Goal: Information Seeking & Learning: Learn about a topic

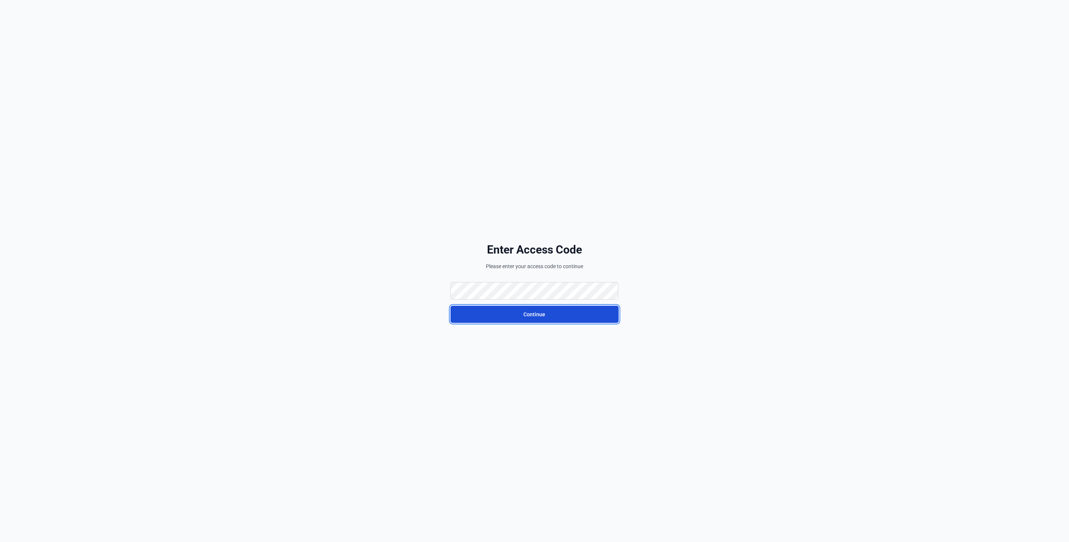
click at [510, 319] on button "Continue" at bounding box center [534, 314] width 168 height 17
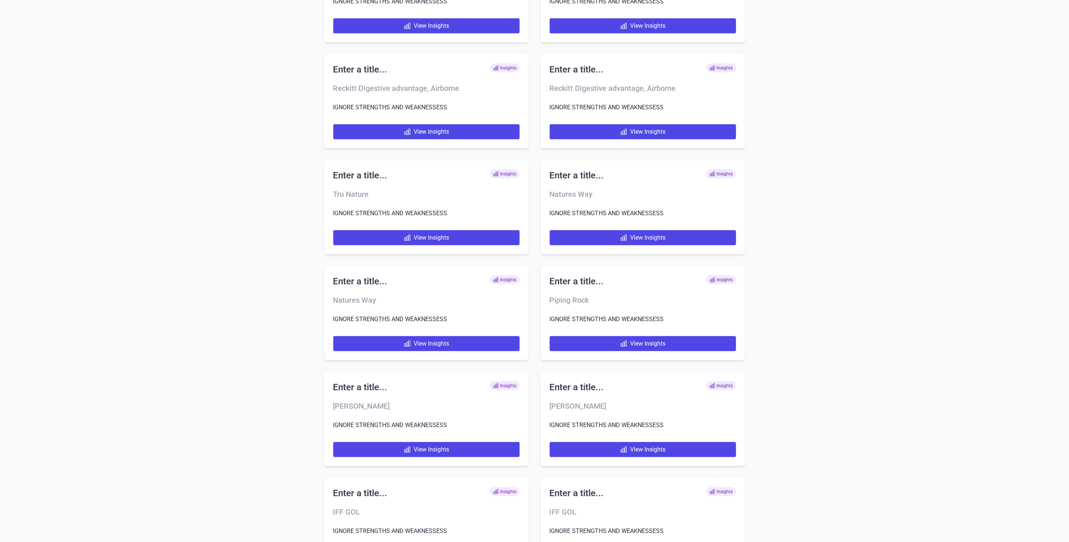
scroll to position [4626, 0]
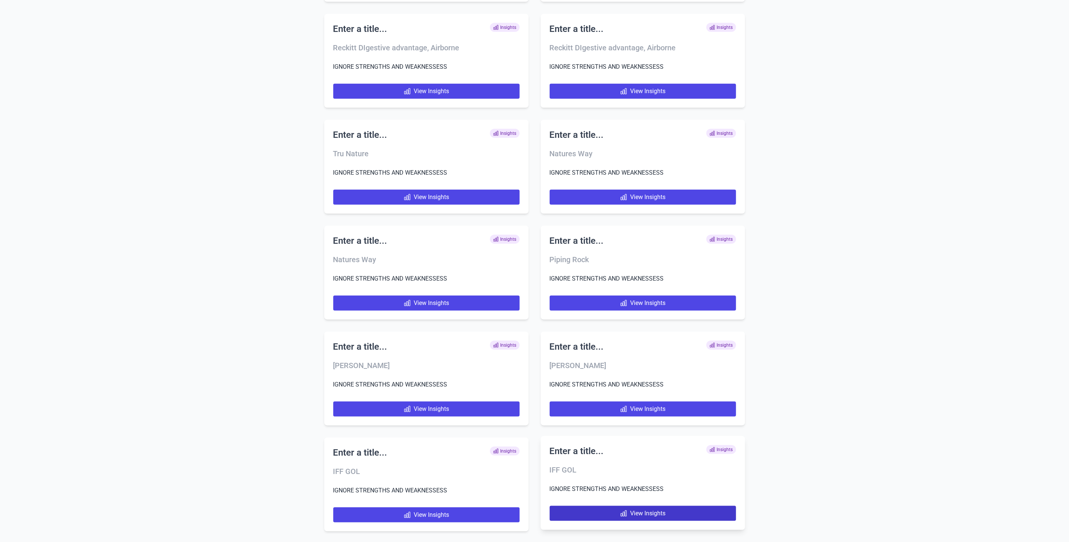
click at [651, 508] on link "View Insights" at bounding box center [643, 513] width 186 height 15
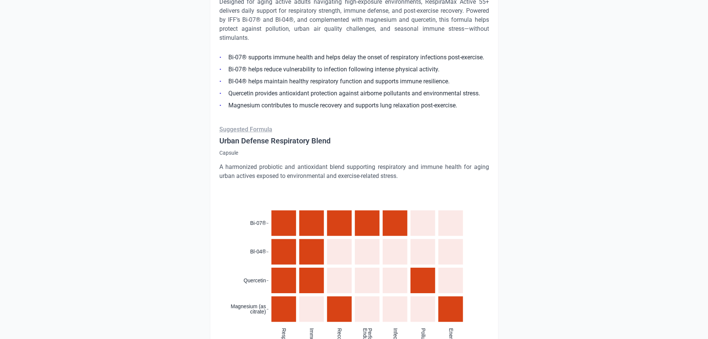
scroll to position [564, 0]
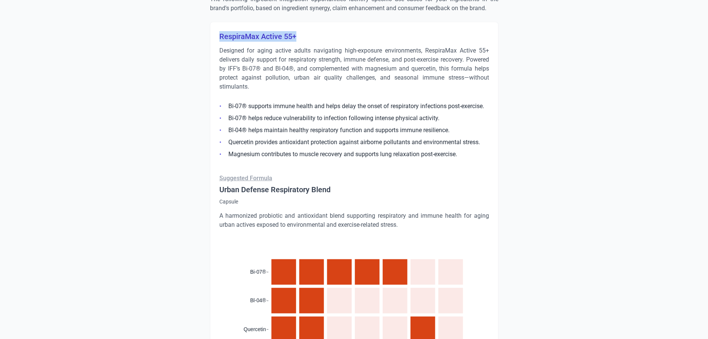
drag, startPoint x: 219, startPoint y: 37, endPoint x: 301, endPoint y: 38, distance: 81.5
click at [301, 38] on h3 "RespiraMax Active 55+" at bounding box center [354, 36] width 270 height 11
copy h3 "RespiraMax Active 55+"
click at [275, 127] on li "Bl-04® helps maintain healthy respiratory function and supports immune resilien…" at bounding box center [354, 130] width 270 height 9
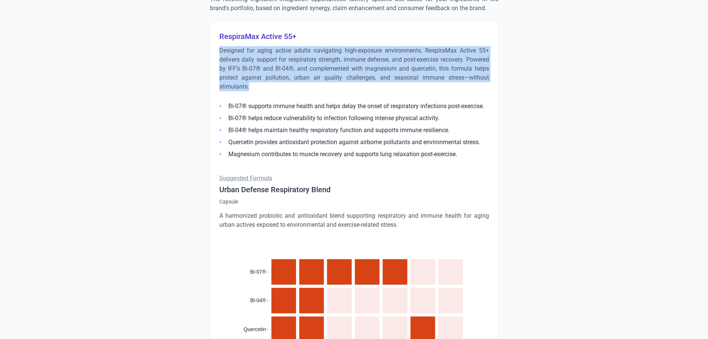
drag, startPoint x: 218, startPoint y: 49, endPoint x: 267, endPoint y: 88, distance: 62.8
click at [267, 88] on div "RespiraMax Active 55+ Designed for aging active adults navigating high-exposure…" at bounding box center [354, 288] width 289 height 533
copy p "Designed for aging active adults navigating high-exposure environments, Respira…"
click at [228, 103] on li "Bi-07® supports immune health and helps delay the onset of respiratory infectio…" at bounding box center [354, 106] width 270 height 9
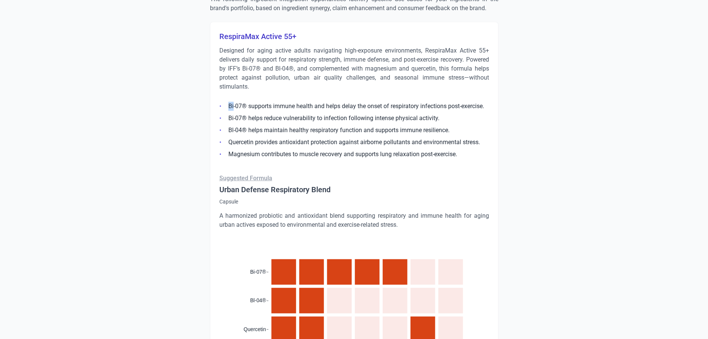
click at [228, 104] on li "Bi-07® supports immune health and helps delay the onset of respiratory infectio…" at bounding box center [354, 106] width 270 height 9
click at [230, 104] on li "Bi-07® supports immune health and helps delay the onset of respiratory infectio…" at bounding box center [354, 106] width 270 height 9
click at [247, 117] on li "Bi-07® helps reduce vulnerability to infection following intense physical activ…" at bounding box center [354, 118] width 270 height 9
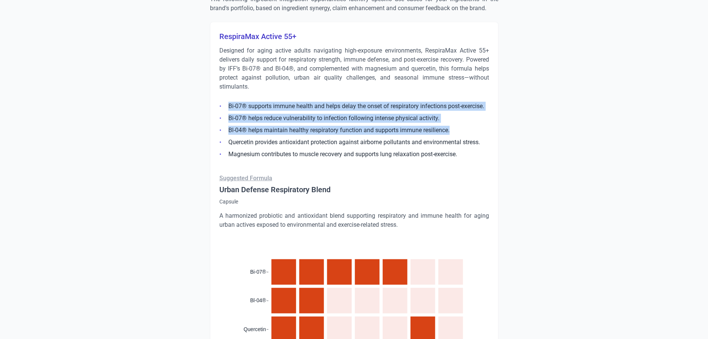
drag, startPoint x: 229, startPoint y: 106, endPoint x: 459, endPoint y: 129, distance: 231.4
click at [459, 129] on ul "Bi-07® supports immune health and helps delay the onset of respiratory infectio…" at bounding box center [354, 128] width 270 height 62
copy ul "Bi-07® supports immune health and helps delay the onset of respiratory infectio…"
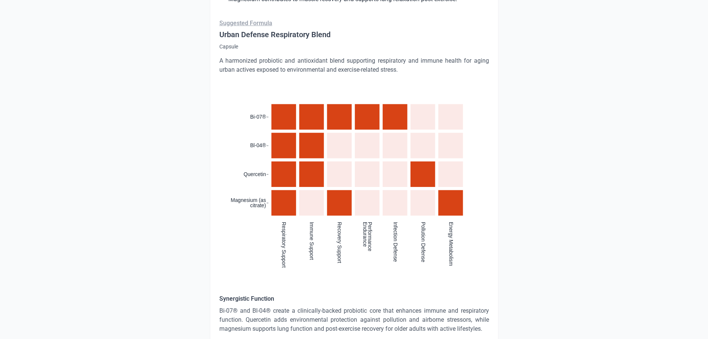
scroll to position [676, 0]
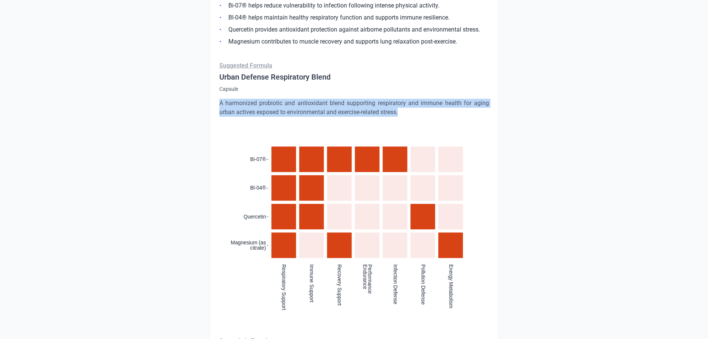
drag, startPoint x: 218, startPoint y: 103, endPoint x: 418, endPoint y: 116, distance: 200.7
click at [418, 116] on div "RespiraMax Active 55+ Designed for aging active adults navigating high-exposure…" at bounding box center [354, 175] width 289 height 533
copy p "A harmonized probiotic and antioxidant blend supporting respiratory and immune …"
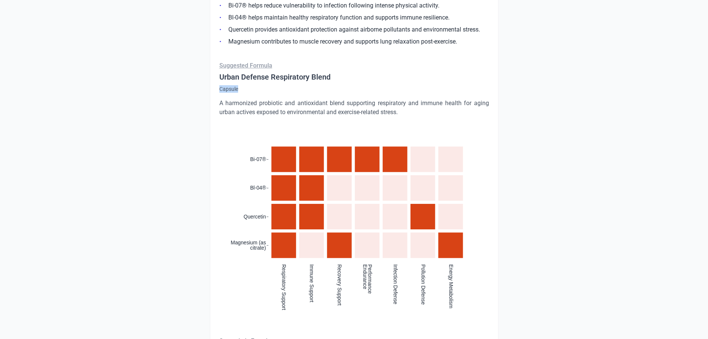
drag, startPoint x: 246, startPoint y: 87, endPoint x: 210, endPoint y: 86, distance: 35.3
click at [210, 86] on div "RespiraMax Active 55+ Designed for aging active adults navigating high-exposure…" at bounding box center [354, 175] width 289 height 533
copy p "Capsule"
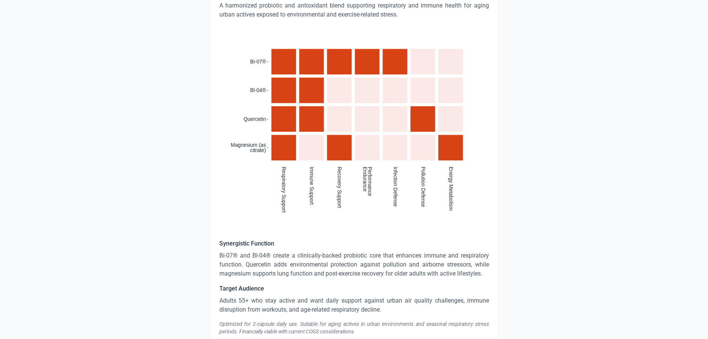
scroll to position [789, 0]
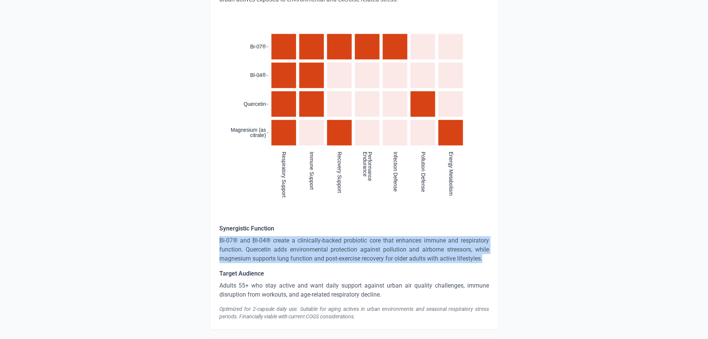
drag, startPoint x: 487, startPoint y: 257, endPoint x: 190, endPoint y: 244, distance: 297.5
copy p "Bi-07® and Bl-04® create a clinically-backed probiotic core that enhances immun…"
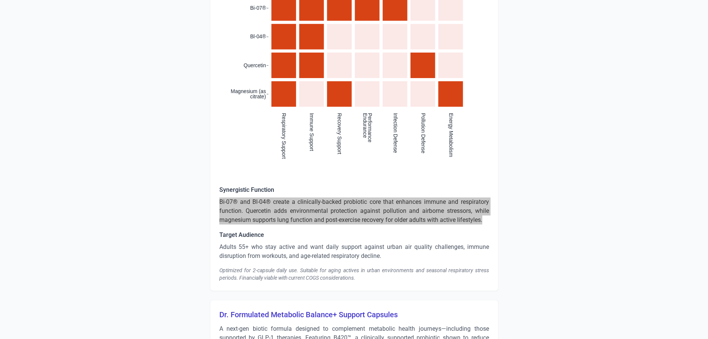
scroll to position [845, 0]
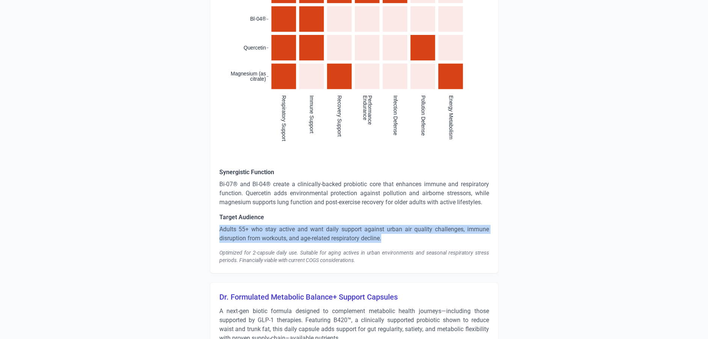
drag, startPoint x: 388, startPoint y: 238, endPoint x: 211, endPoint y: 229, distance: 177.2
click at [211, 229] on div "RespiraMax Active 55+ Designed for aging active adults navigating high-exposure…" at bounding box center [354, 6] width 289 height 533
copy p "Adults 55+ who stay active and want daily support against urban air quality cha…"
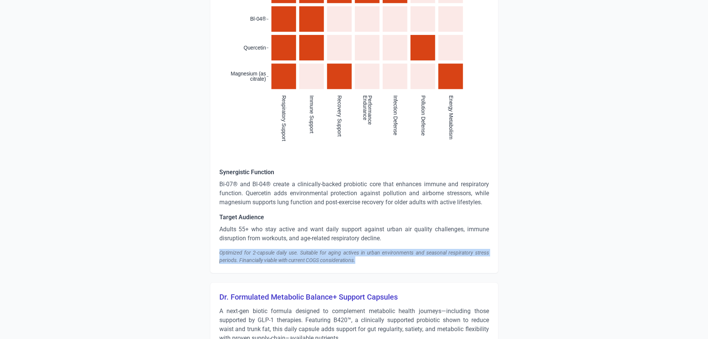
drag, startPoint x: 323, startPoint y: 257, endPoint x: 211, endPoint y: 251, distance: 112.2
click at [211, 251] on div "RespiraMax Active 55+ Designed for aging active adults navigating high-exposure…" at bounding box center [354, 6] width 289 height 533
copy div "Optimized for 2-capsule daily use. Suitable for aging actives in urban environm…"
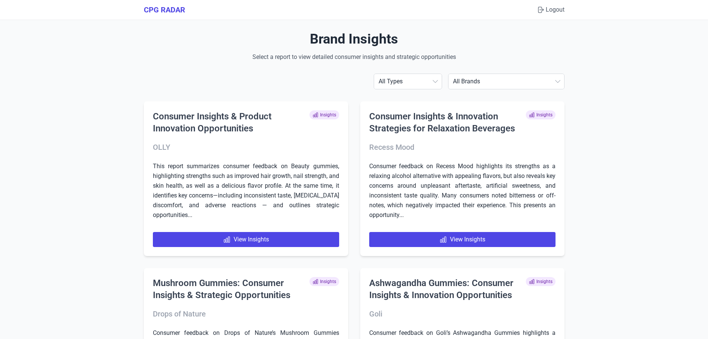
scroll to position [4936, 0]
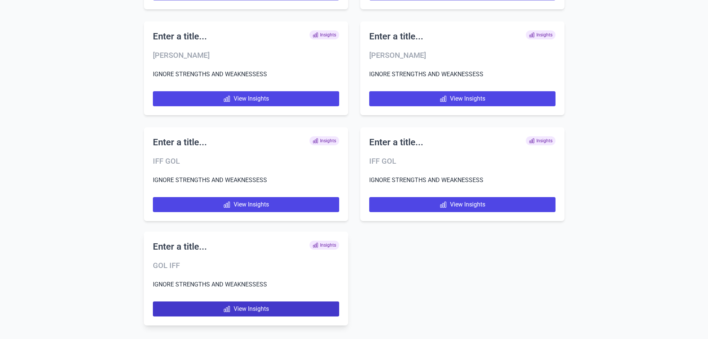
click at [174, 305] on link "View Insights" at bounding box center [246, 309] width 186 height 15
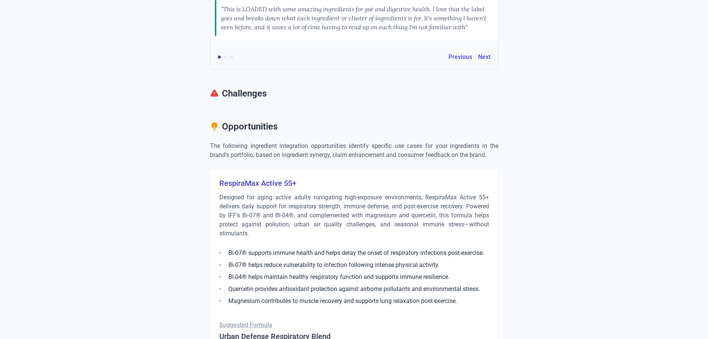
scroll to position [451, 0]
